Goal: Transaction & Acquisition: Purchase product/service

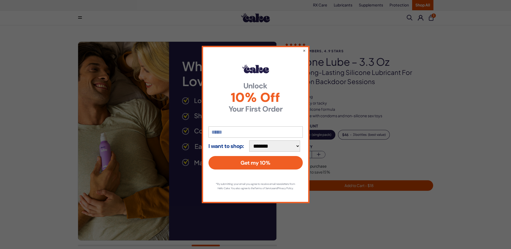
click at [269, 107] on strong "Your First Order" at bounding box center [255, 109] width 94 height 8
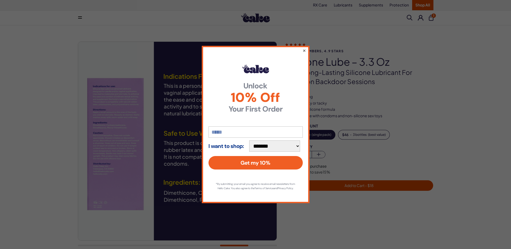
click at [304, 47] on button "×" at bounding box center [303, 50] width 3 height 6
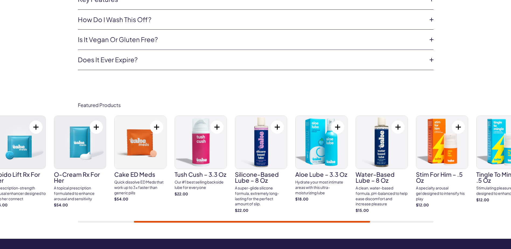
click at [328, 153] on img at bounding box center [321, 142] width 52 height 53
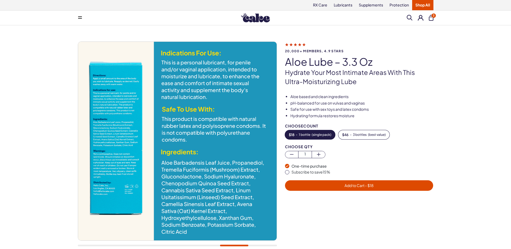
click at [370, 186] on span "- $ 18" at bounding box center [368, 185] width 9 height 5
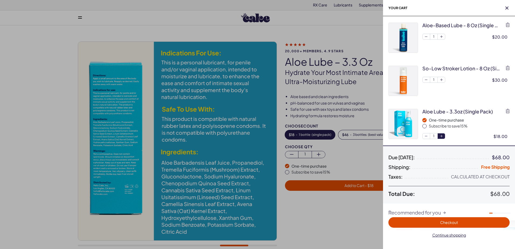
click at [440, 136] on icon "button" at bounding box center [441, 136] width 5 height 5
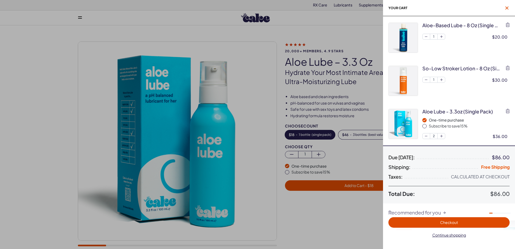
click at [506, 6] on icon "button" at bounding box center [506, 7] width 3 height 3
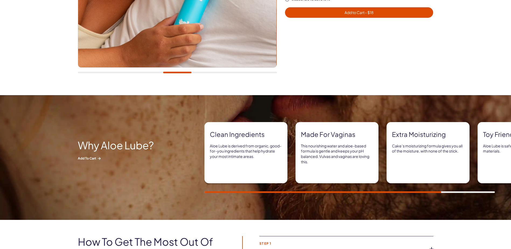
scroll to position [188, 0]
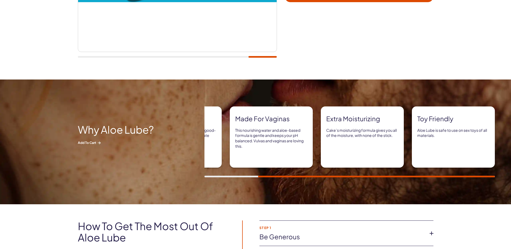
click at [142, 129] on h2 "Why Aloe Lube?" at bounding box center [126, 129] width 97 height 11
click at [139, 131] on h2 "Why Aloe Lube?" at bounding box center [126, 129] width 97 height 11
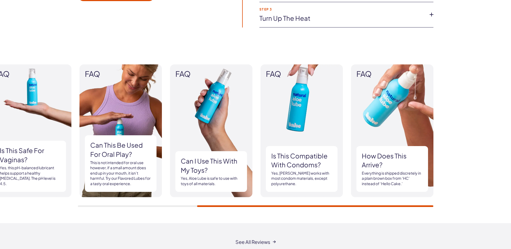
scroll to position [458, 0]
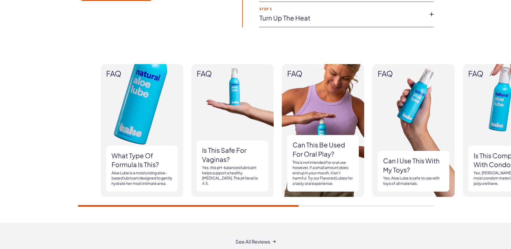
click at [251, 201] on div "FAQ What type of formula is this? Aloe Lube is a moisturizing aloe-based lubric…" at bounding box center [255, 135] width 355 height 142
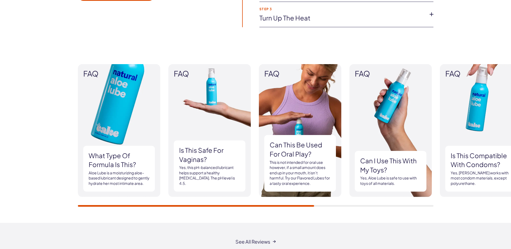
click at [128, 158] on h3 "What type of formula is this?" at bounding box center [119, 160] width 61 height 18
click at [96, 170] on p "Aloe Lube is a moisturizing aloe-based lubricant designed to gently hydrate her…" at bounding box center [119, 178] width 61 height 16
click at [129, 98] on img at bounding box center [119, 130] width 82 height 133
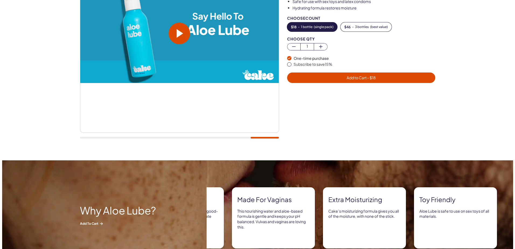
scroll to position [0, 0]
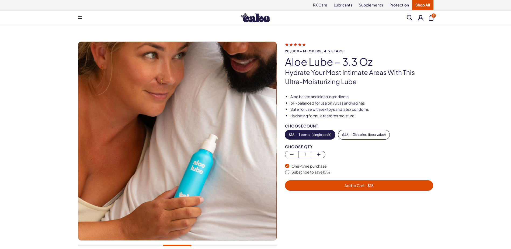
click at [296, 146] on div "Choose Qty" at bounding box center [359, 147] width 148 height 4
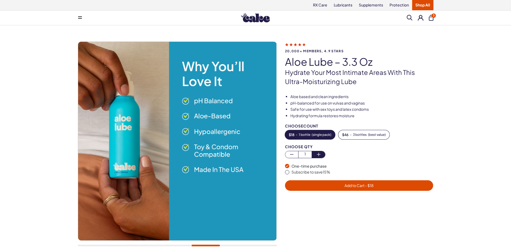
click at [317, 153] on icon "button" at bounding box center [318, 154] width 6 height 6
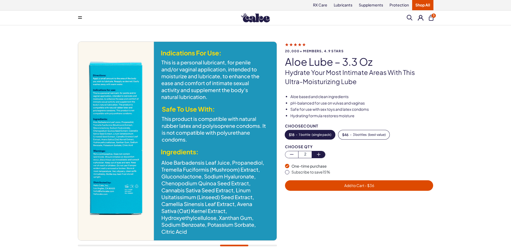
click at [319, 154] on icon "button" at bounding box center [318, 154] width 6 height 6
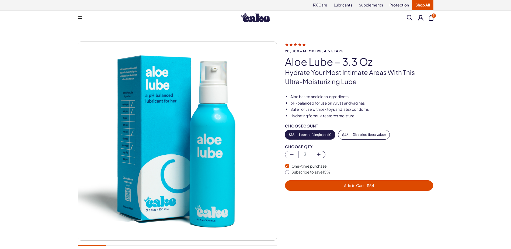
click at [369, 187] on span "- $ 54" at bounding box center [369, 185] width 10 height 5
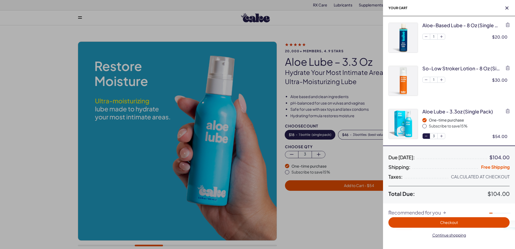
click at [425, 135] on icon "button" at bounding box center [426, 136] width 5 height 5
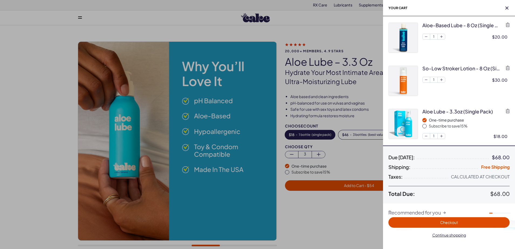
drag, startPoint x: 312, startPoint y: 94, endPoint x: 313, endPoint y: 90, distance: 4.6
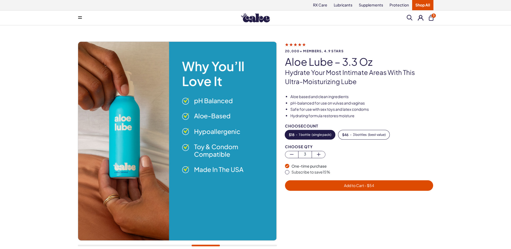
click at [315, 62] on h1 "Aloe Lube – 3.3 oz" at bounding box center [359, 61] width 148 height 11
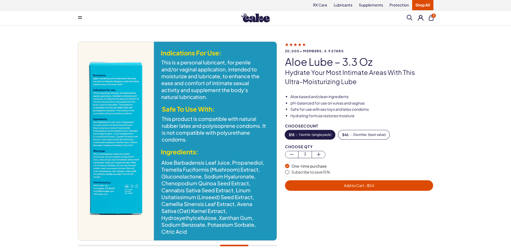
click at [316, 62] on h1 "Aloe Lube – 3.3 oz" at bounding box center [359, 61] width 148 height 11
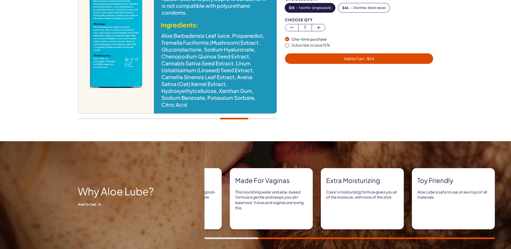
scroll to position [161, 0]
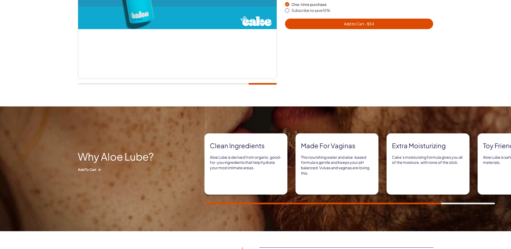
click at [115, 160] on h2 "Why Aloe Lube?" at bounding box center [126, 155] width 97 height 11
click at [115, 159] on h2 "Why Aloe Lube?" at bounding box center [126, 155] width 97 height 11
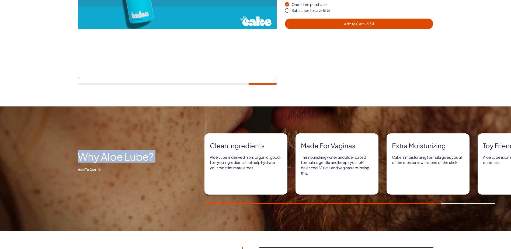
click at [115, 159] on h2 "Why Aloe Lube?" at bounding box center [126, 155] width 97 height 11
